Goal: Register for event/course

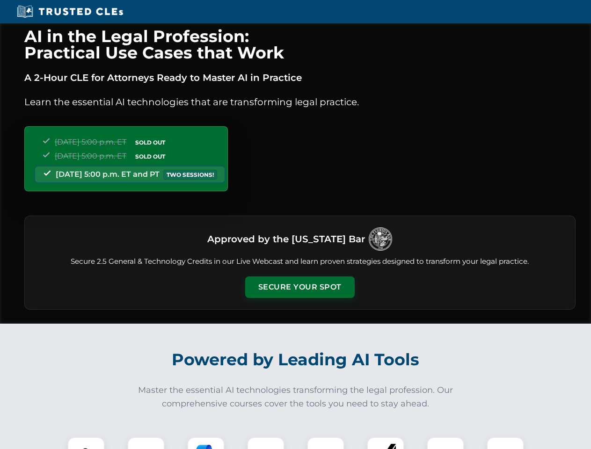
click at [300, 287] on button "Secure Your Spot" at bounding box center [300, 288] width 110 height 22
click at [86, 443] on img at bounding box center [86, 455] width 27 height 27
